Goal: Navigation & Orientation: Find specific page/section

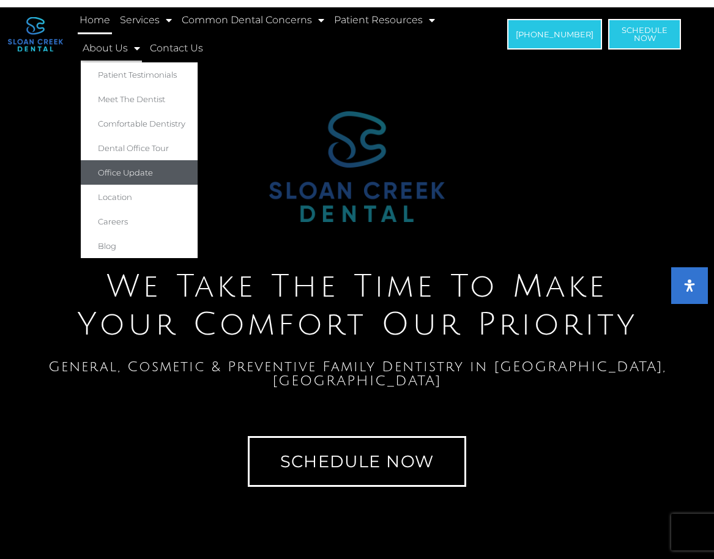
click at [140, 167] on link "Office Update" at bounding box center [139, 172] width 117 height 24
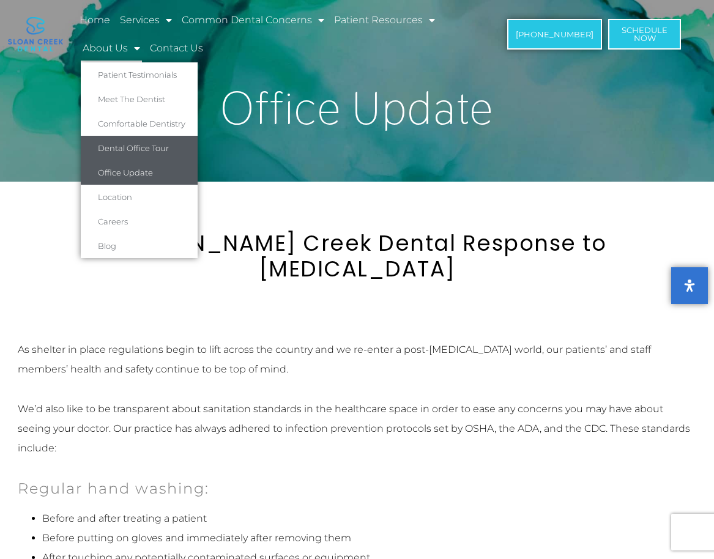
click at [134, 145] on link "Dental Office Tour" at bounding box center [139, 148] width 117 height 24
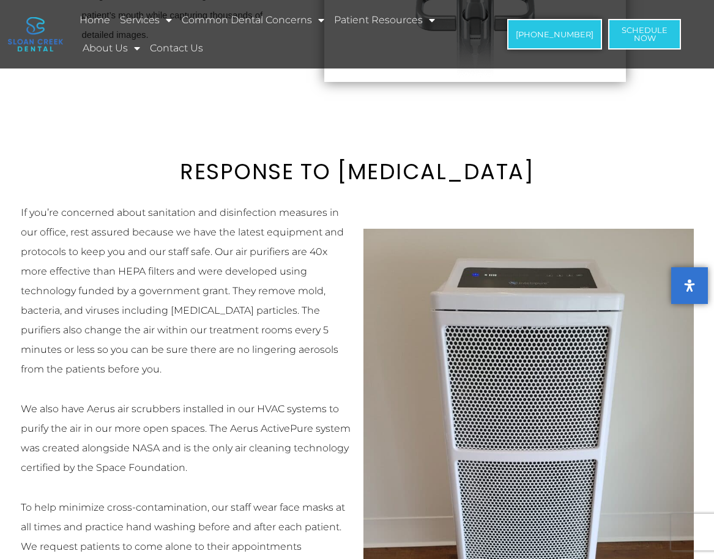
scroll to position [1510, 0]
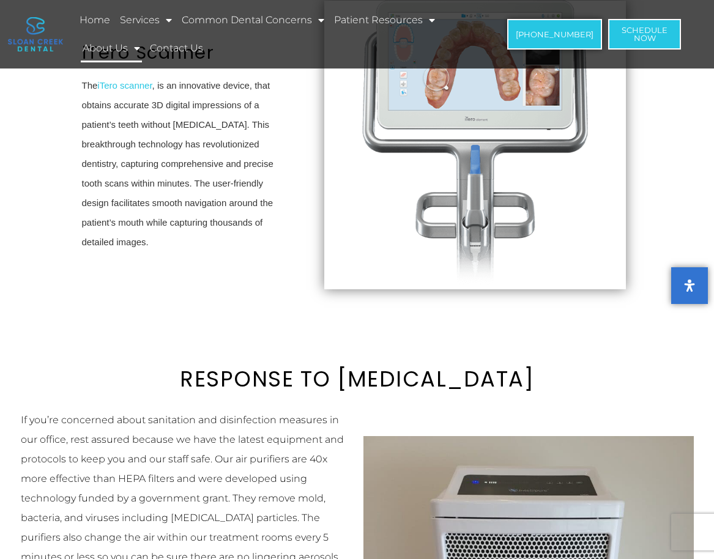
click at [110, 47] on link "About Us" at bounding box center [111, 48] width 61 height 28
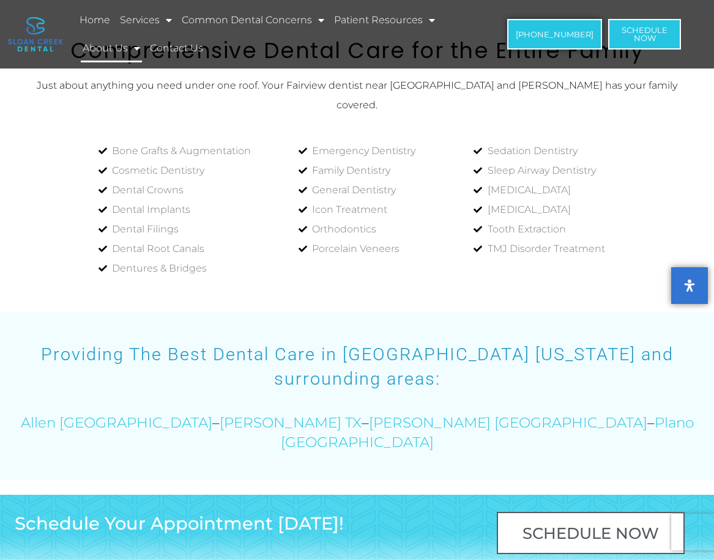
scroll to position [2374, 0]
